Goal: Check status

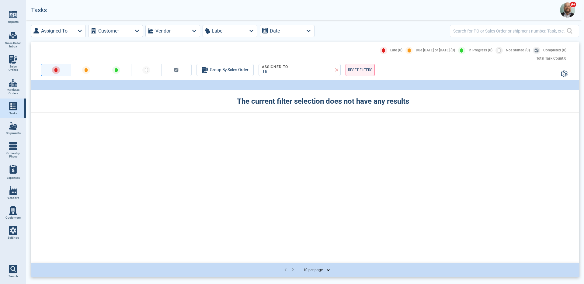
click at [20, 236] on link "Settings" at bounding box center [13, 233] width 26 height 20
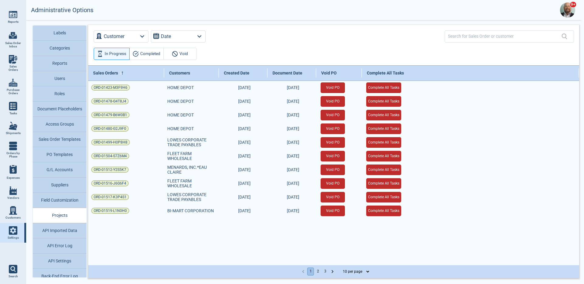
click at [70, 228] on button "API Imported Data" at bounding box center [60, 230] width 54 height 15
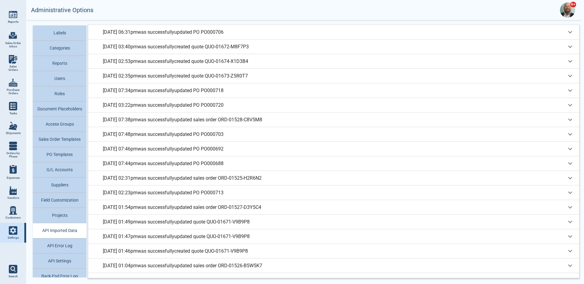
click at [224, 36] on p "[DATE] 03:40pm was successfully created quote QUO-01672-M8F7P3" at bounding box center [163, 32] width 121 height 7
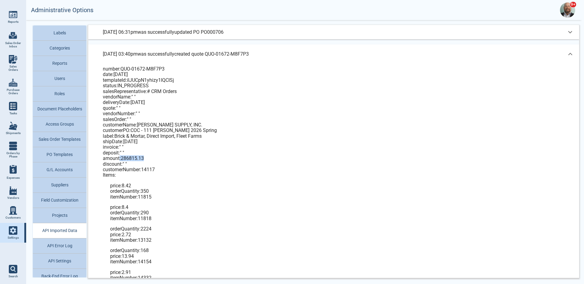
drag, startPoint x: 119, startPoint y: 158, endPoint x: 153, endPoint y: 157, distance: 33.5
click at [153, 157] on div "amount : 286815.13" at bounding box center [338, 158] width 471 height 5
